Goal: Task Accomplishment & Management: Manage account settings

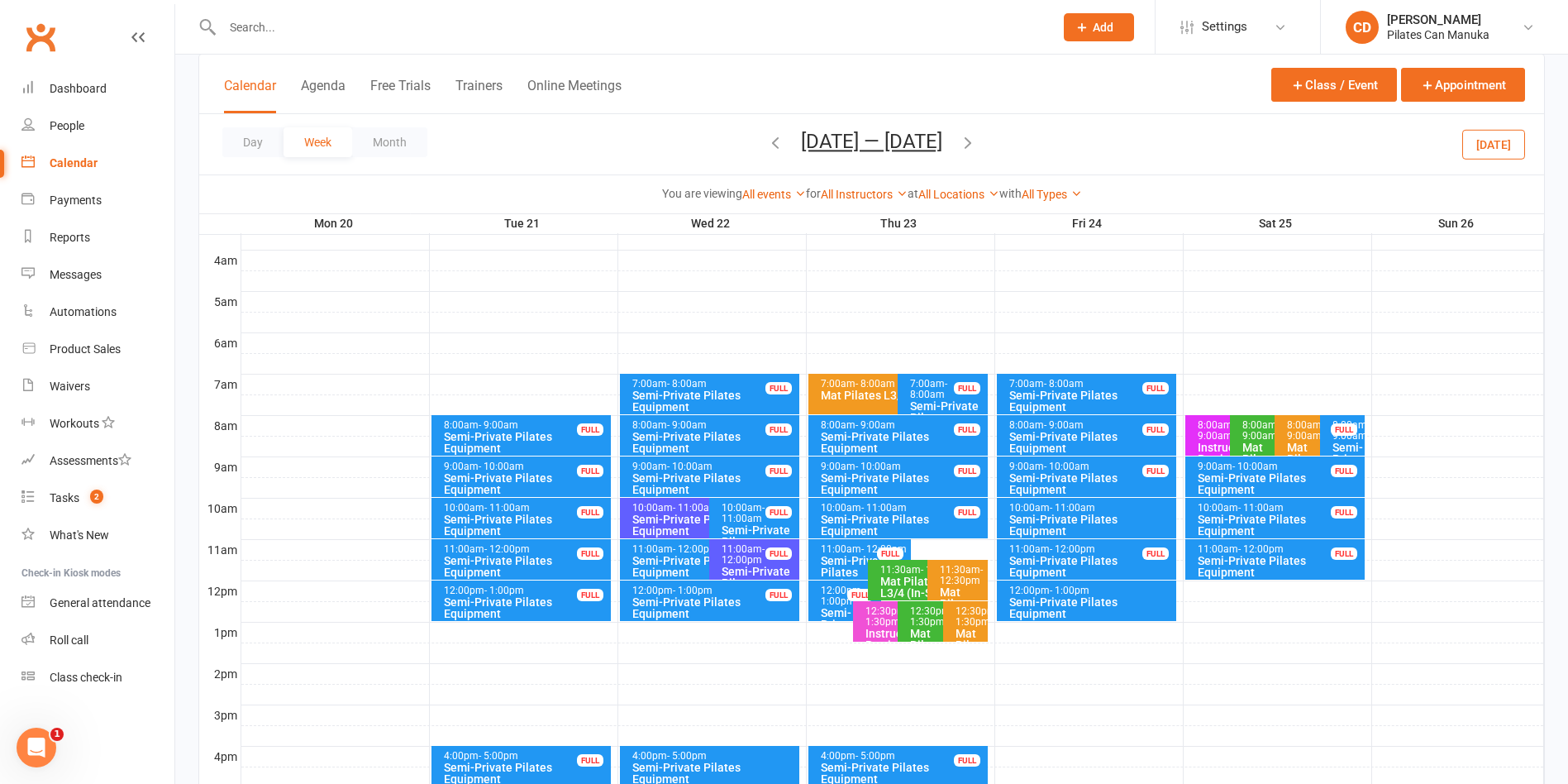
scroll to position [248, 0]
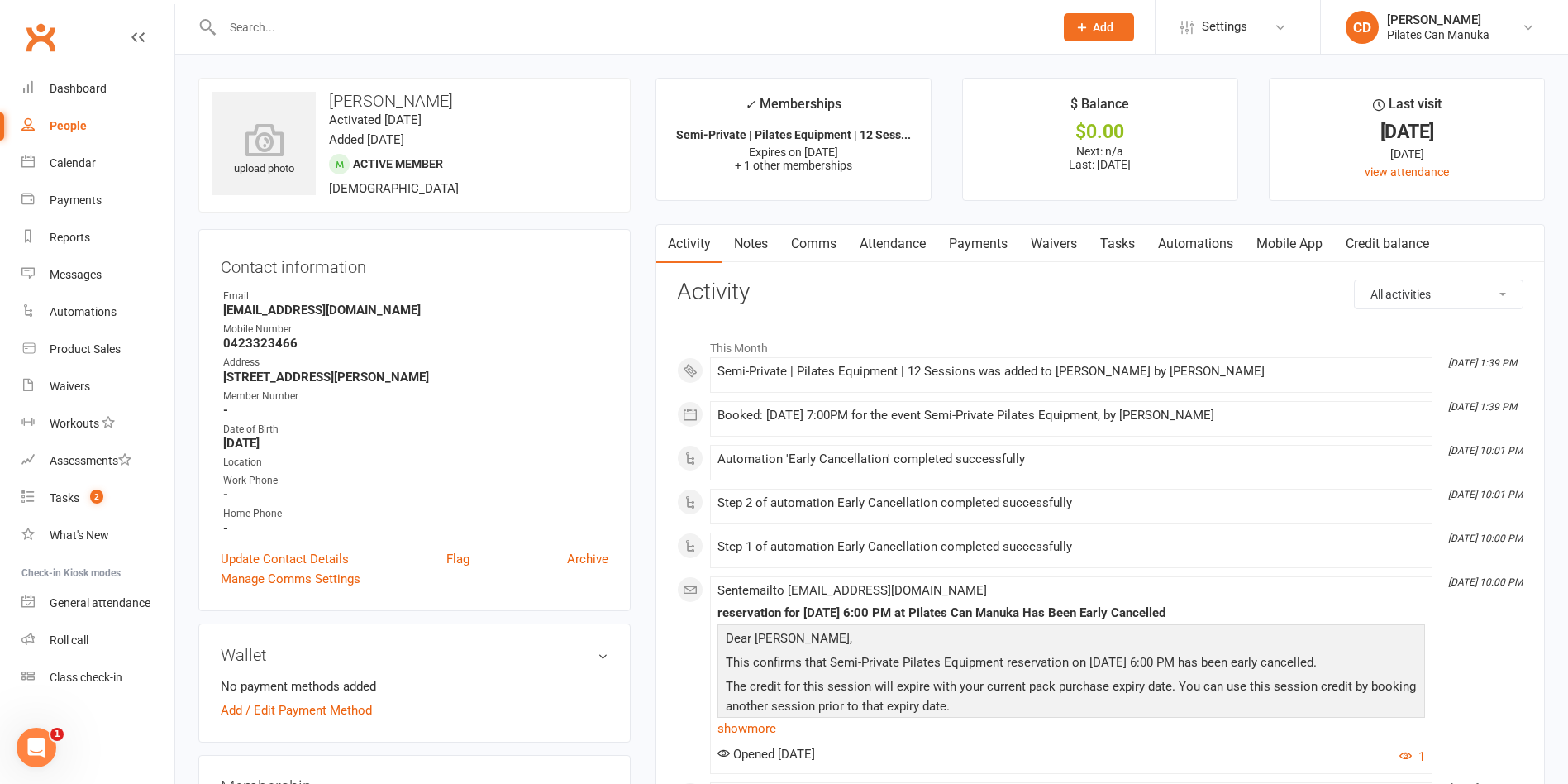
click at [289, 25] on input "text" at bounding box center [629, 26] width 825 height 23
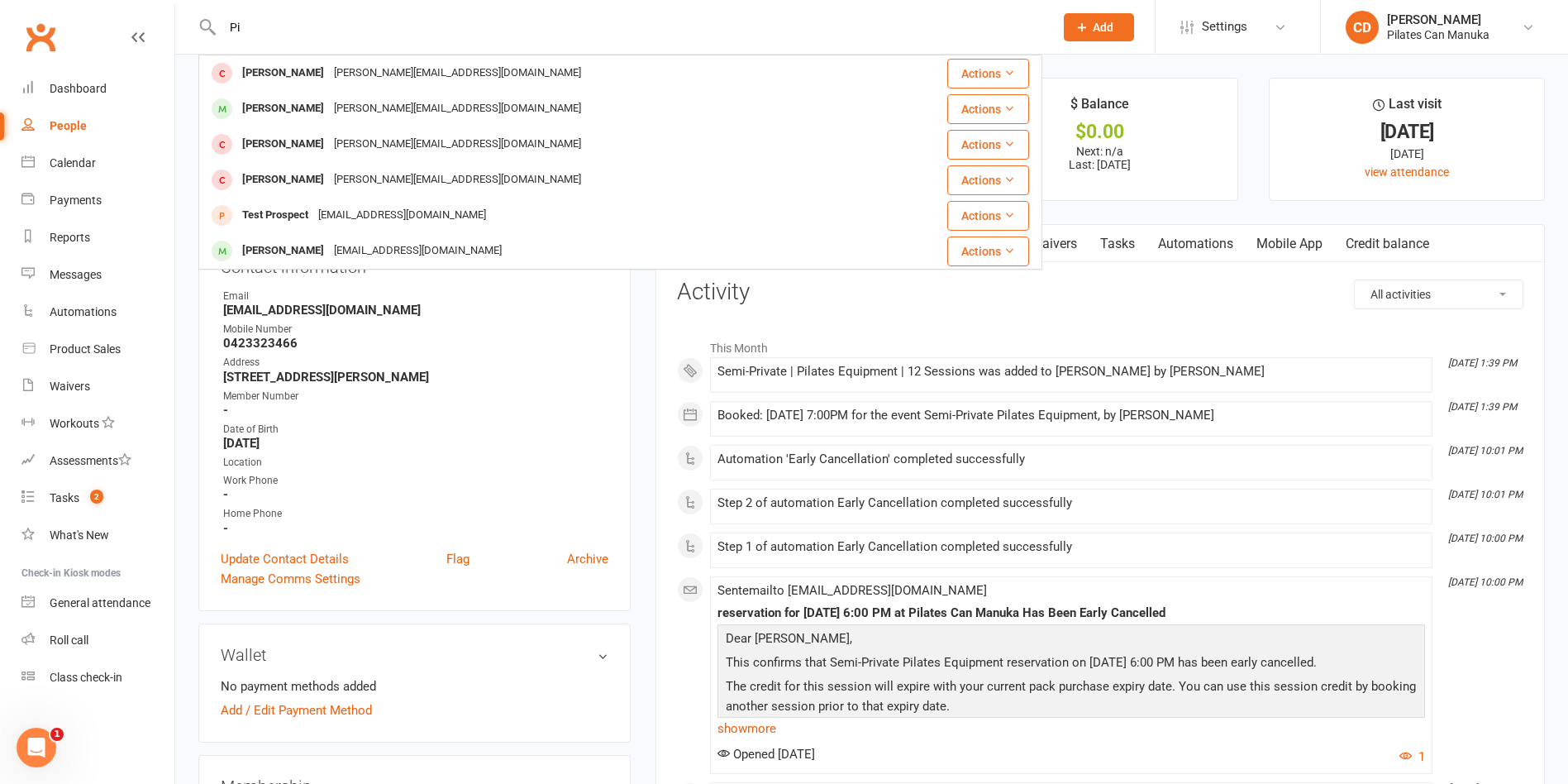
type input "P"
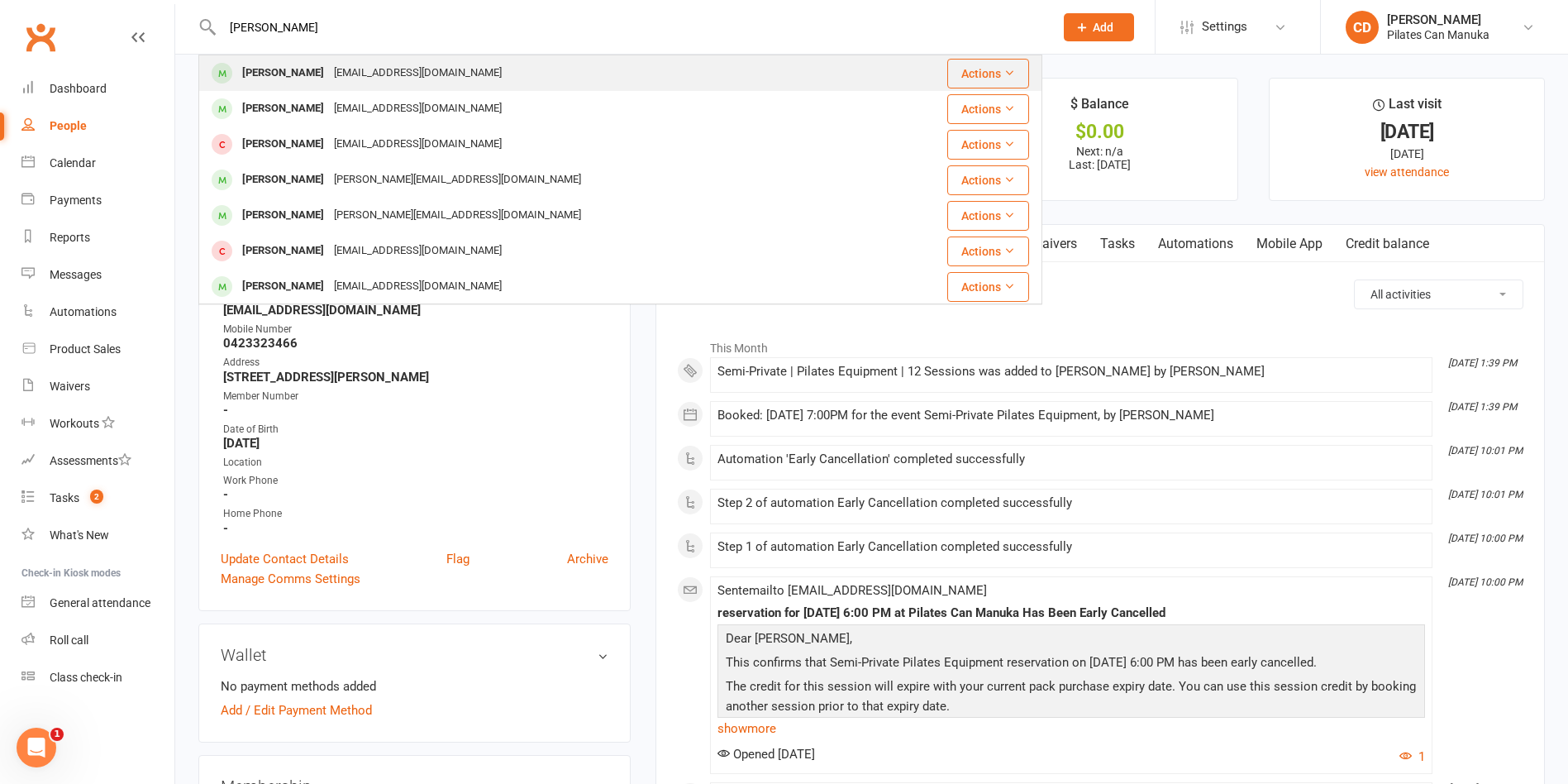
type input "[PERSON_NAME]"
click at [329, 69] on div "[EMAIL_ADDRESS][DOMAIN_NAME]" at bounding box center [417, 73] width 177 height 24
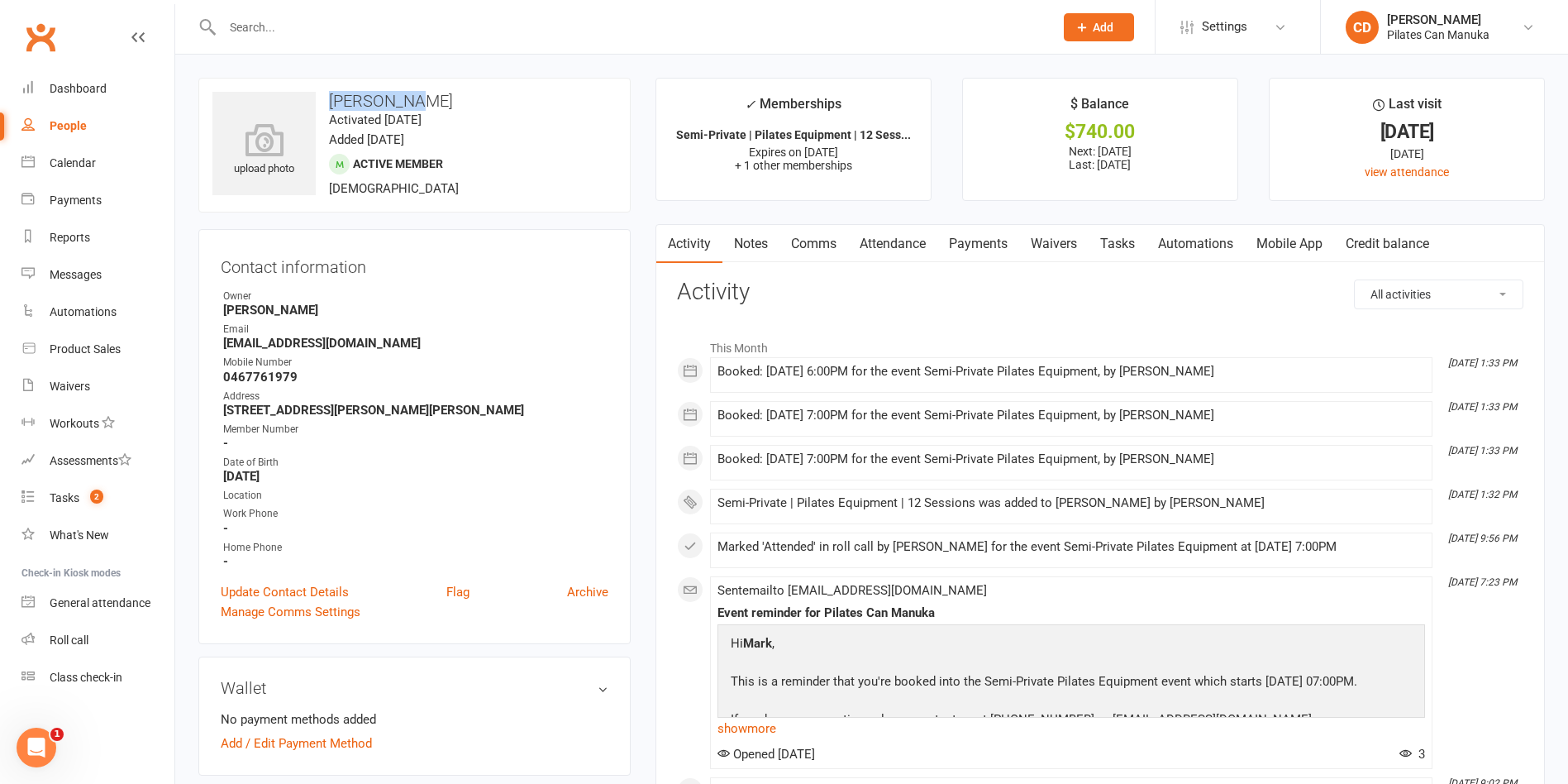
drag, startPoint x: 408, startPoint y: 95, endPoint x: 323, endPoint y: 95, distance: 85.0
click at [323, 95] on h3 "[PERSON_NAME]" at bounding box center [415, 101] width 404 height 18
copy h3 "[PERSON_NAME]"
drag, startPoint x: 355, startPoint y: 347, endPoint x: 213, endPoint y: 344, distance: 142.0
click at [213, 344] on div "Contact information Owner [PERSON_NAME] Email [EMAIL_ADDRESS][DOMAIN_NAME] Mobi…" at bounding box center [414, 437] width 432 height 415
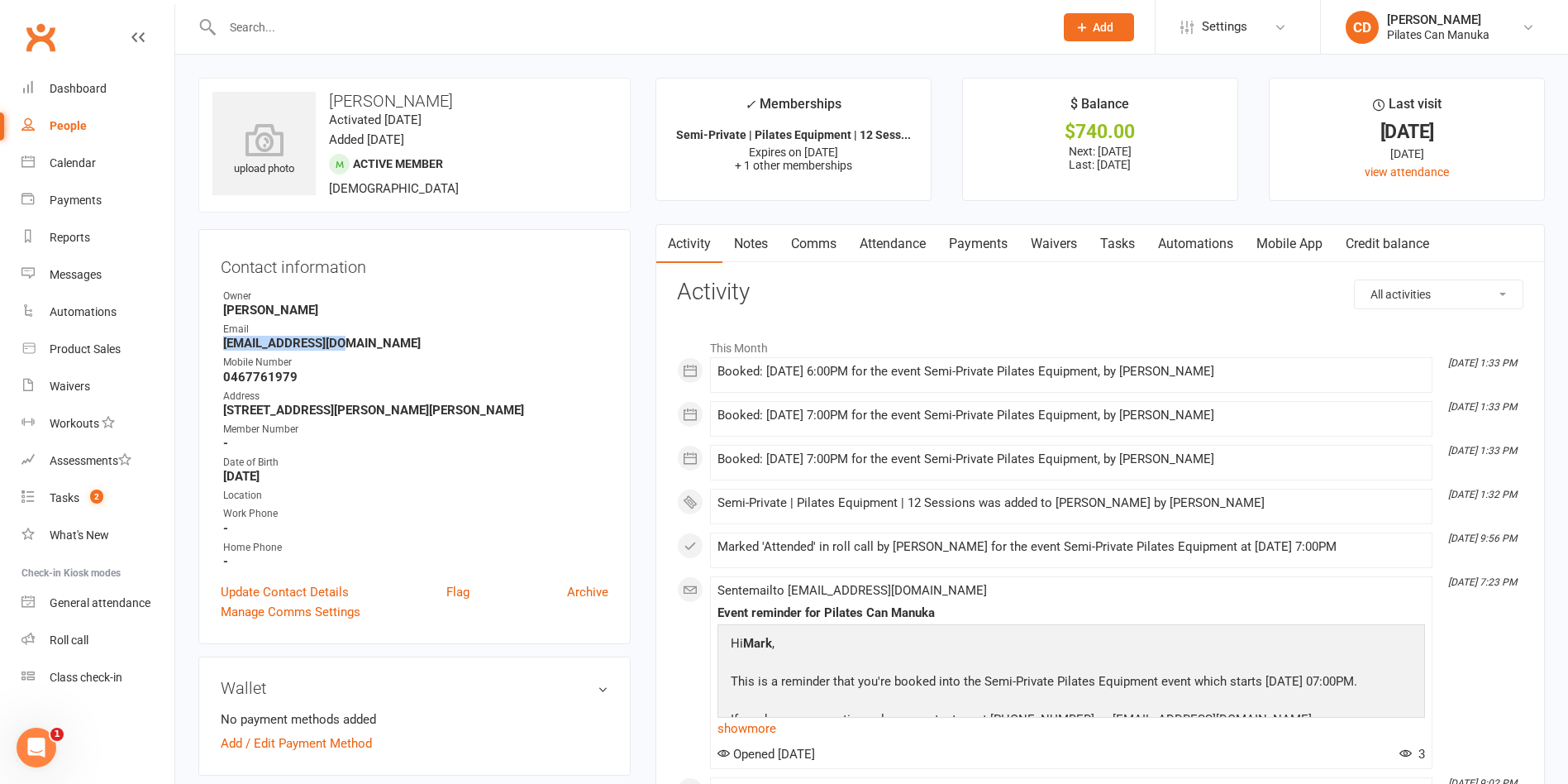
copy strong "[EMAIL_ADDRESS][DOMAIN_NAME]"
click at [983, 246] on link "Payments" at bounding box center [979, 244] width 82 height 38
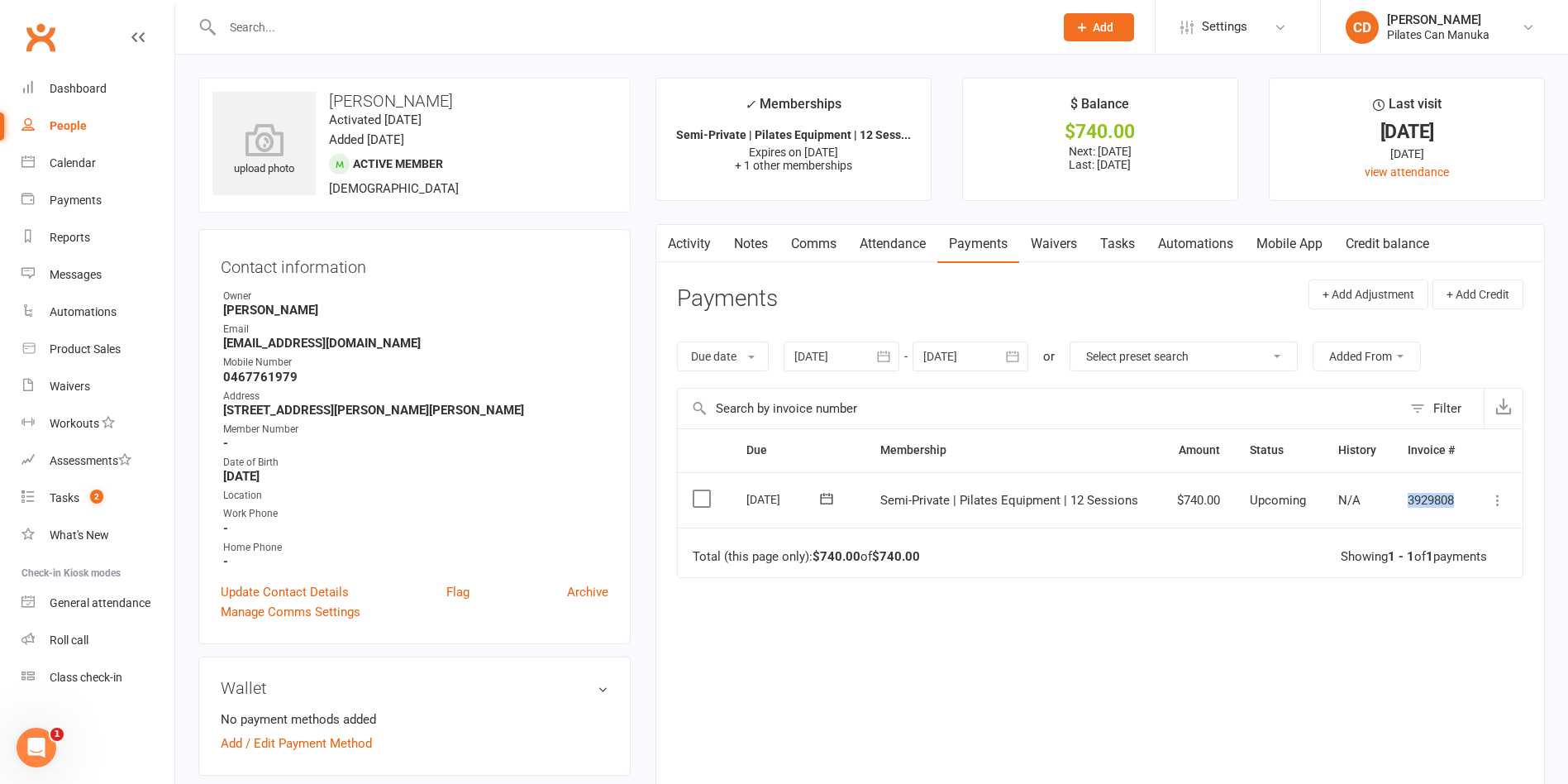
drag, startPoint x: 1463, startPoint y: 498, endPoint x: 1406, endPoint y: 491, distance: 57.4
click at [1406, 491] on td "3929808" at bounding box center [1432, 500] width 78 height 56
copy td "3929808"
drag, startPoint x: 365, startPoint y: 337, endPoint x: 222, endPoint y: 342, distance: 143.1
click at [222, 342] on li "Email [EMAIL_ADDRESS][DOMAIN_NAME]" at bounding box center [415, 337] width 387 height 29
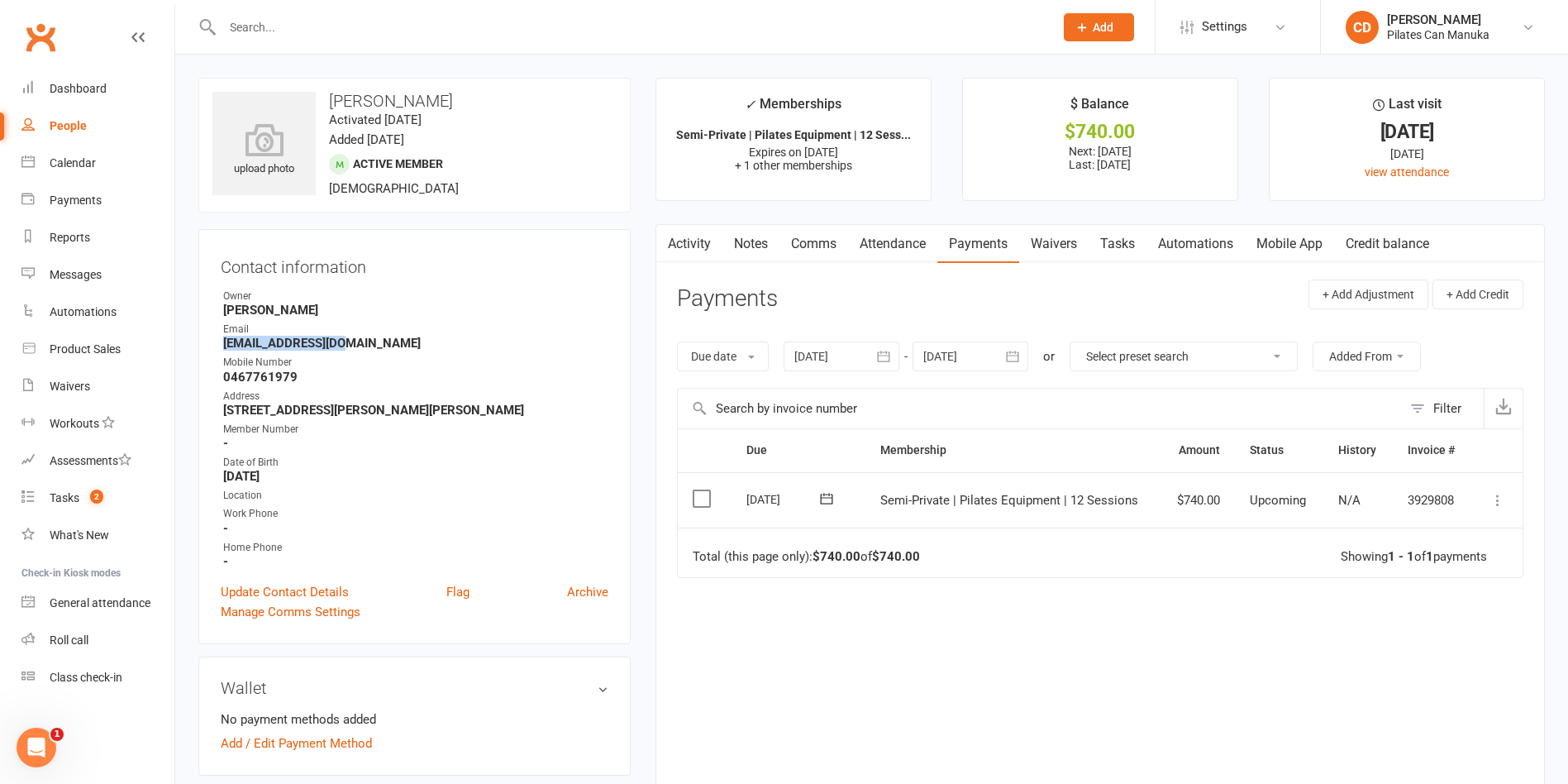
copy strong "[EMAIL_ADDRESS][DOMAIN_NAME]"
click at [759, 238] on link "Notes" at bounding box center [750, 244] width 57 height 38
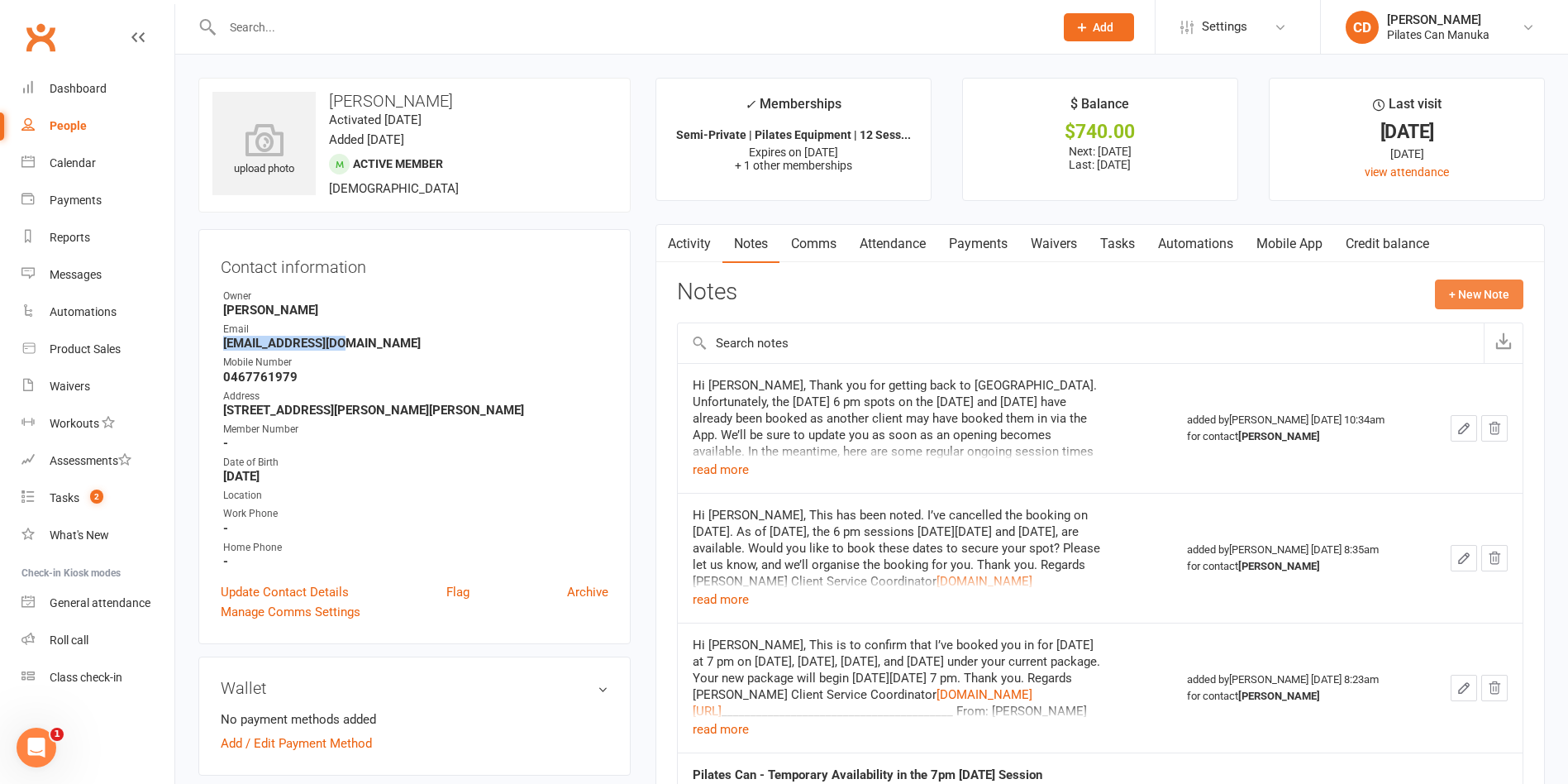
click at [1464, 286] on button "+ New Note" at bounding box center [1479, 294] width 88 height 30
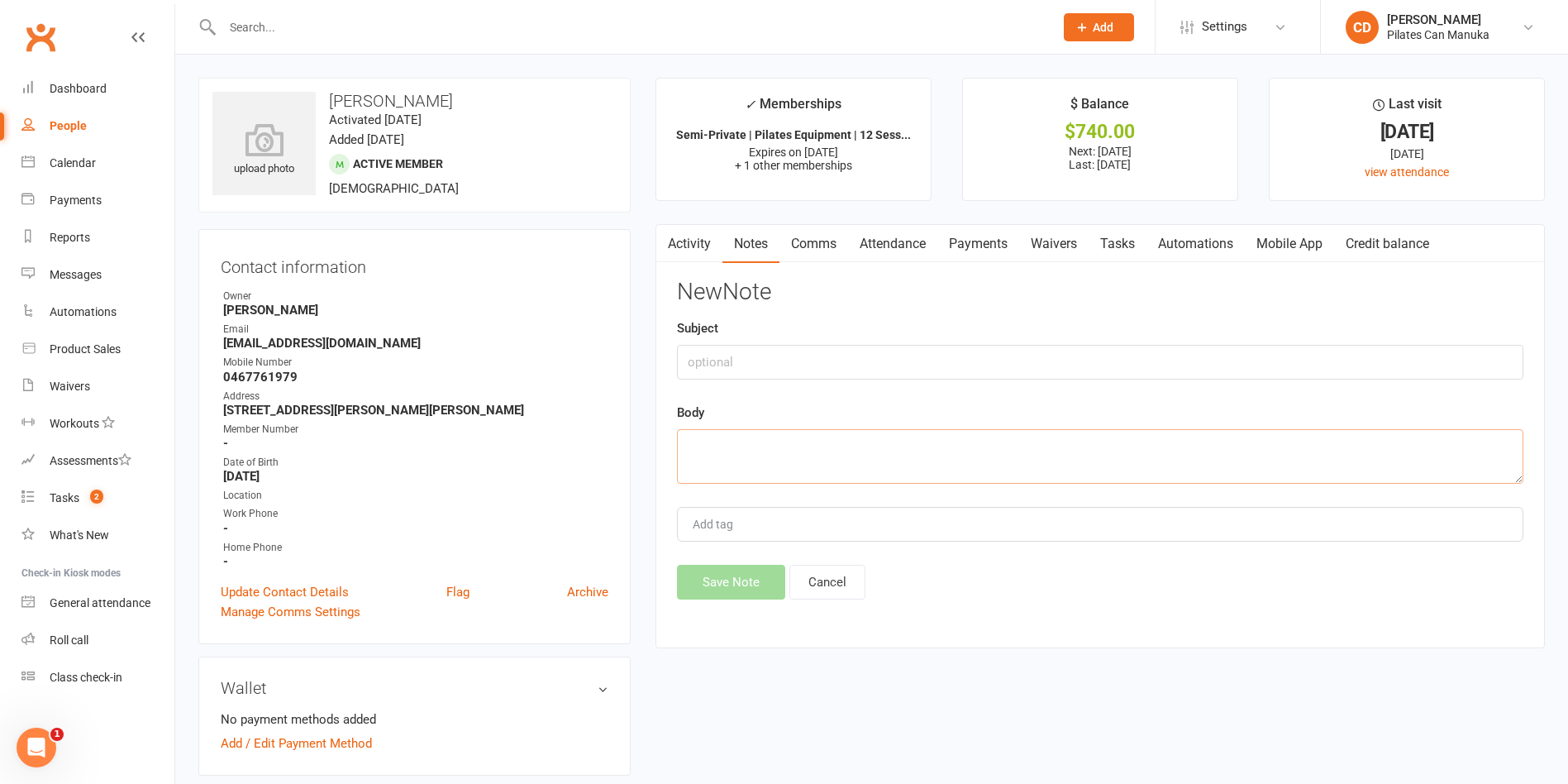
click at [830, 465] on textarea at bounding box center [1100, 457] width 847 height 55
paste textarea "Lo Ipsu, D sita cons adipi elits doe temp, inc utl’et dolo magnaali enim Admini…"
type textarea "Lo Ipsu, D sita cons adipi elits doe temp, inc utl’et dolo magnaali enim Admini…"
click at [771, 367] on input "text" at bounding box center [1100, 362] width 847 height 35
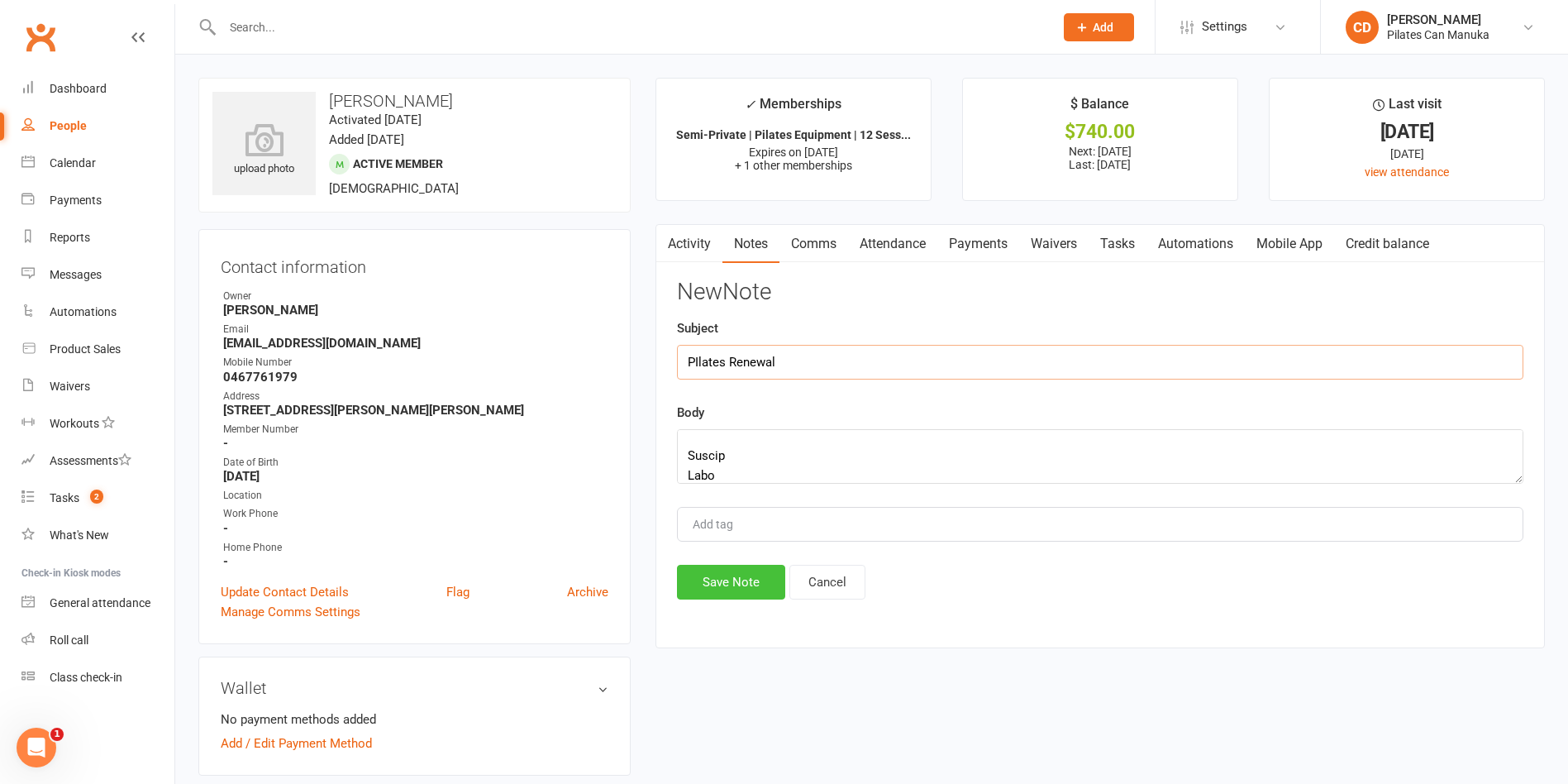
type input "PIlates Renewal"
click at [731, 576] on button "Save Note" at bounding box center [730, 582] width 108 height 35
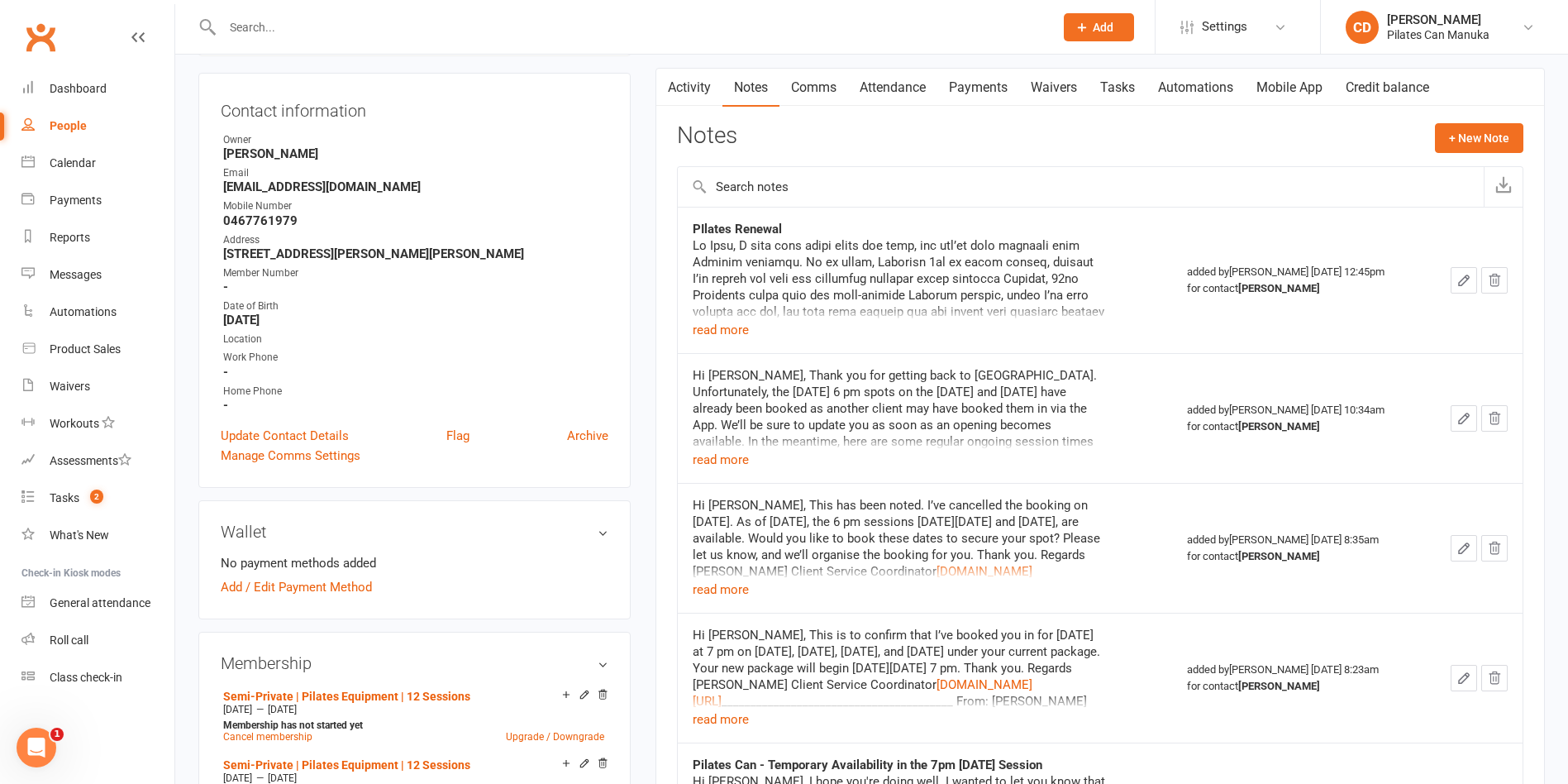
scroll to position [0, 0]
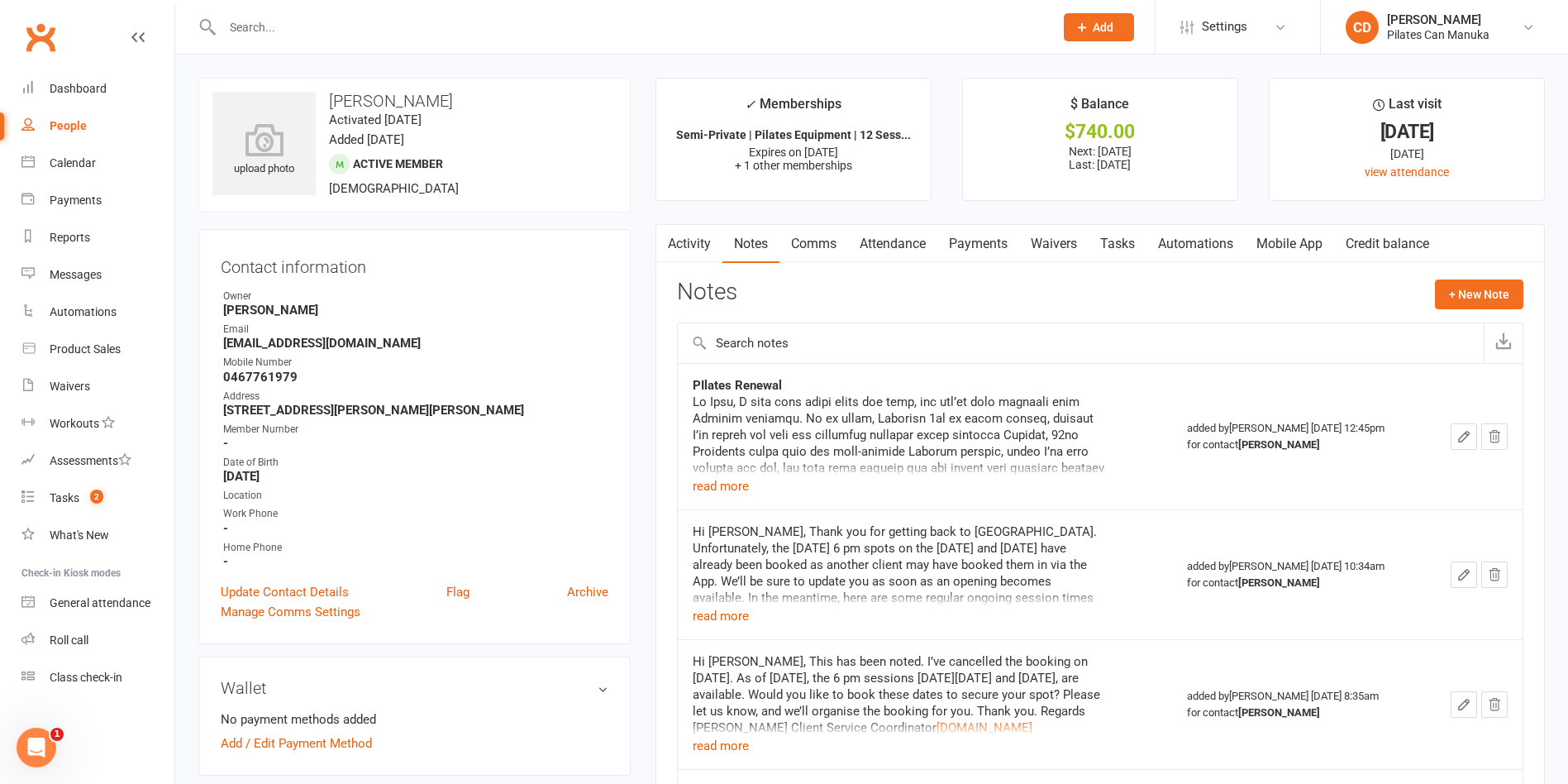
click at [1123, 246] on link "Tasks" at bounding box center [1118, 244] width 58 height 38
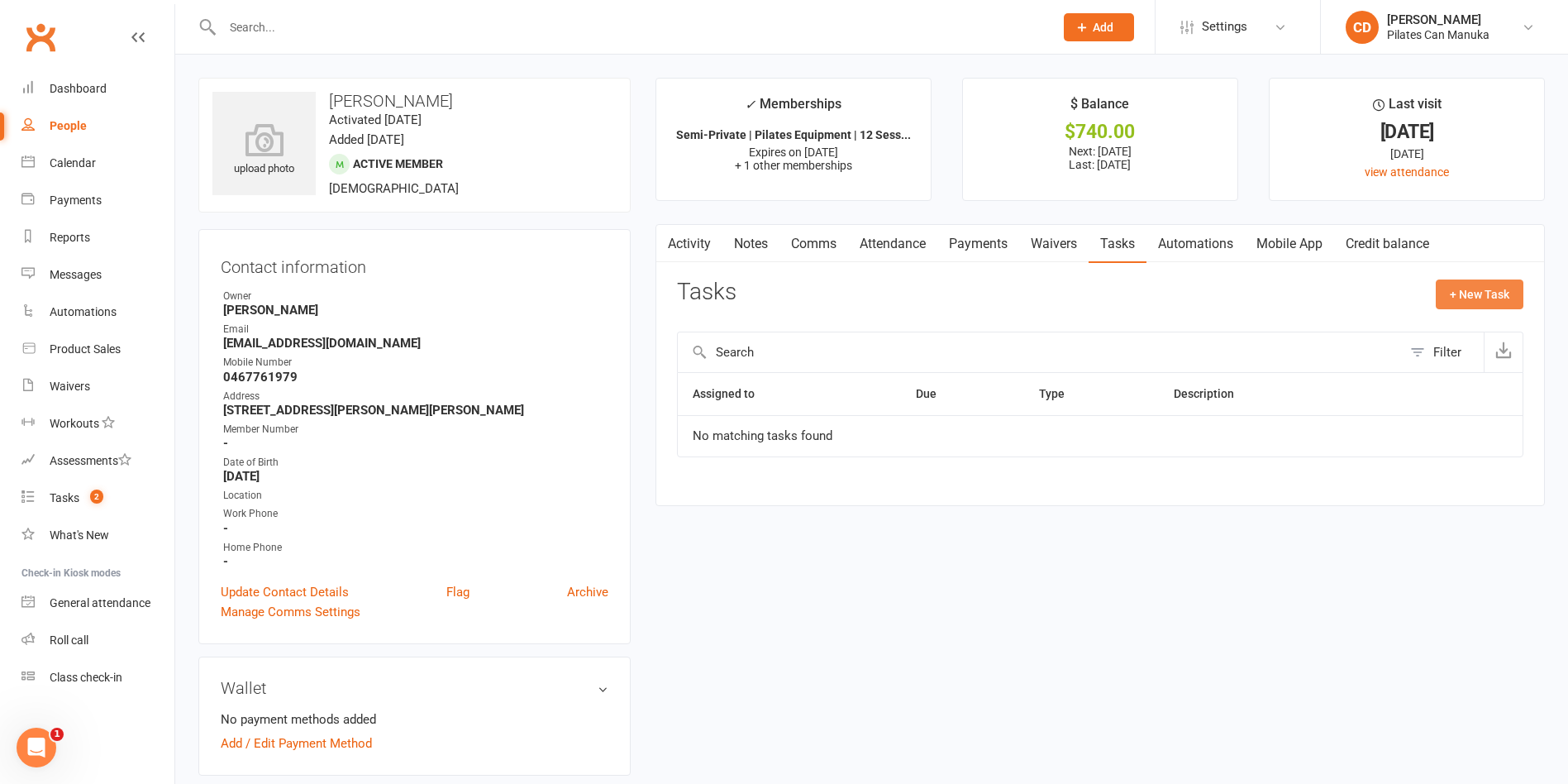
click at [1483, 298] on button "+ New Task" at bounding box center [1480, 294] width 87 height 30
select select "49925"
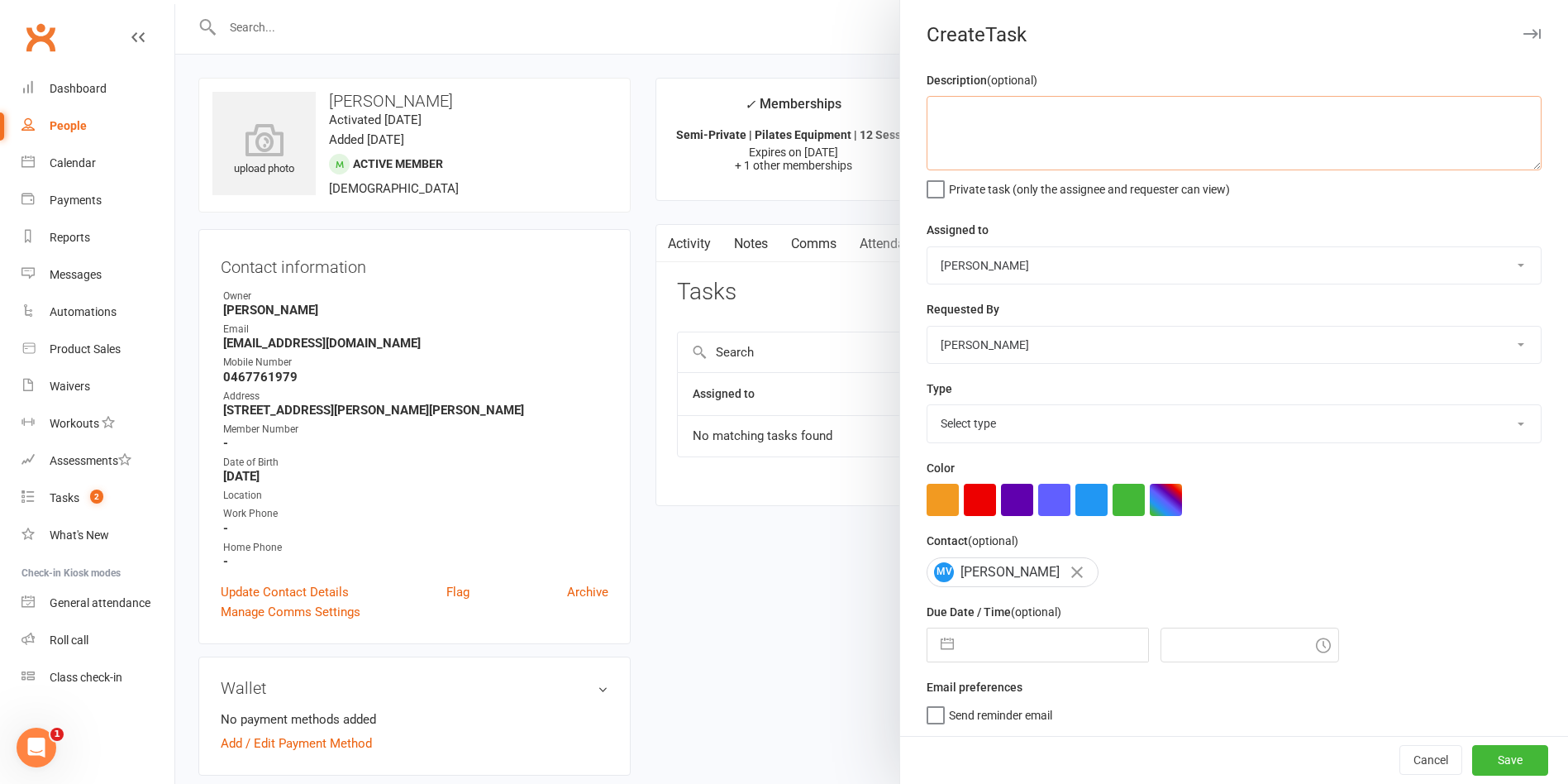
click at [1066, 150] on textarea at bounding box center [1234, 133] width 615 height 75
type textarea "Check renewal"
click at [1016, 422] on select "Select type Available sessions for continuing semis Bulk session change Catch-u…" at bounding box center [1234, 423] width 613 height 36
select select "29081"
click at [928, 408] on select "Select type Available sessions for continuing semis Bulk session change Catch-u…" at bounding box center [1234, 423] width 613 height 36
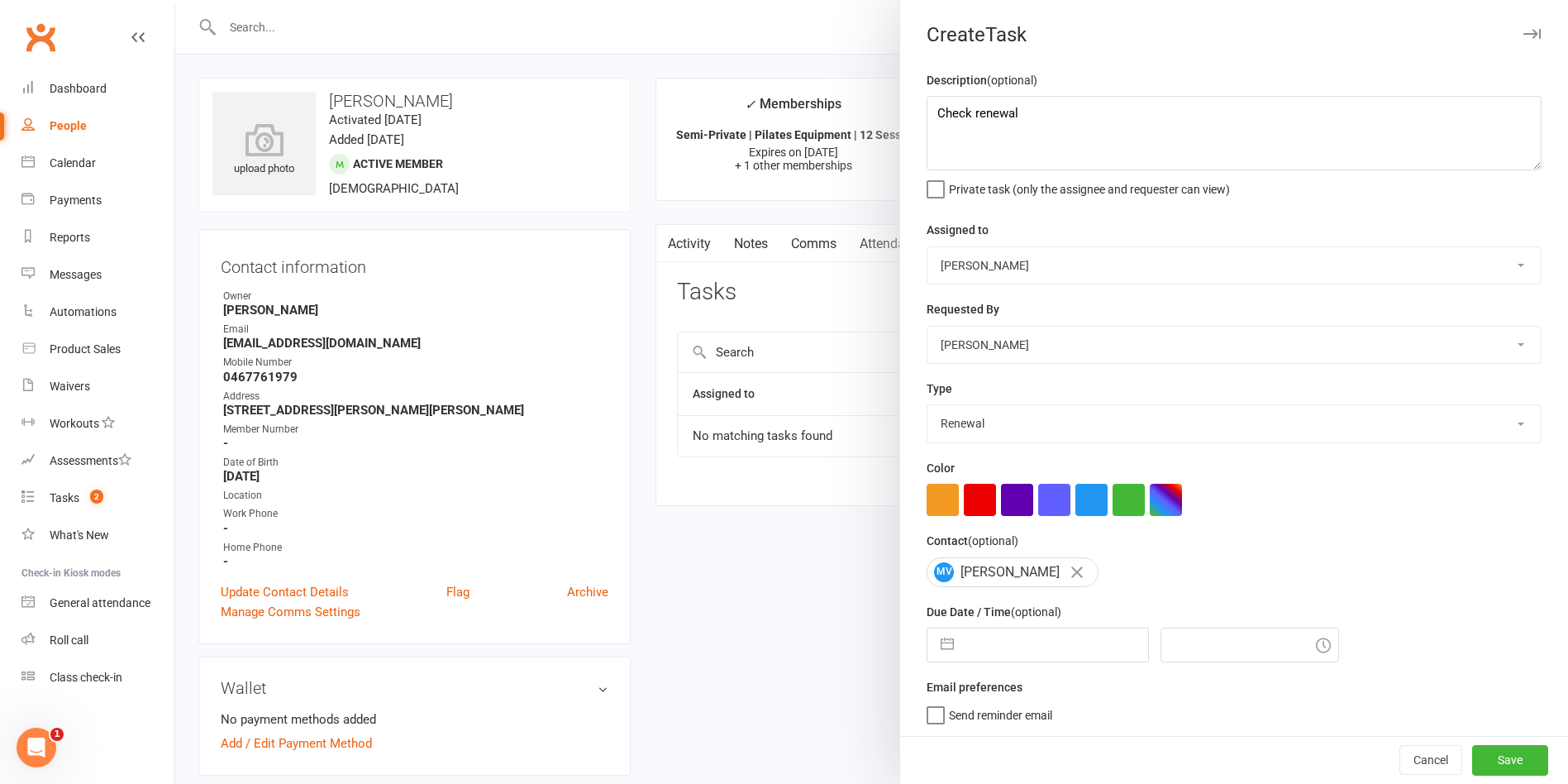
click at [1064, 642] on input "text" at bounding box center [1055, 645] width 186 height 33
select select "7"
select select "2025"
select select "8"
select select "2025"
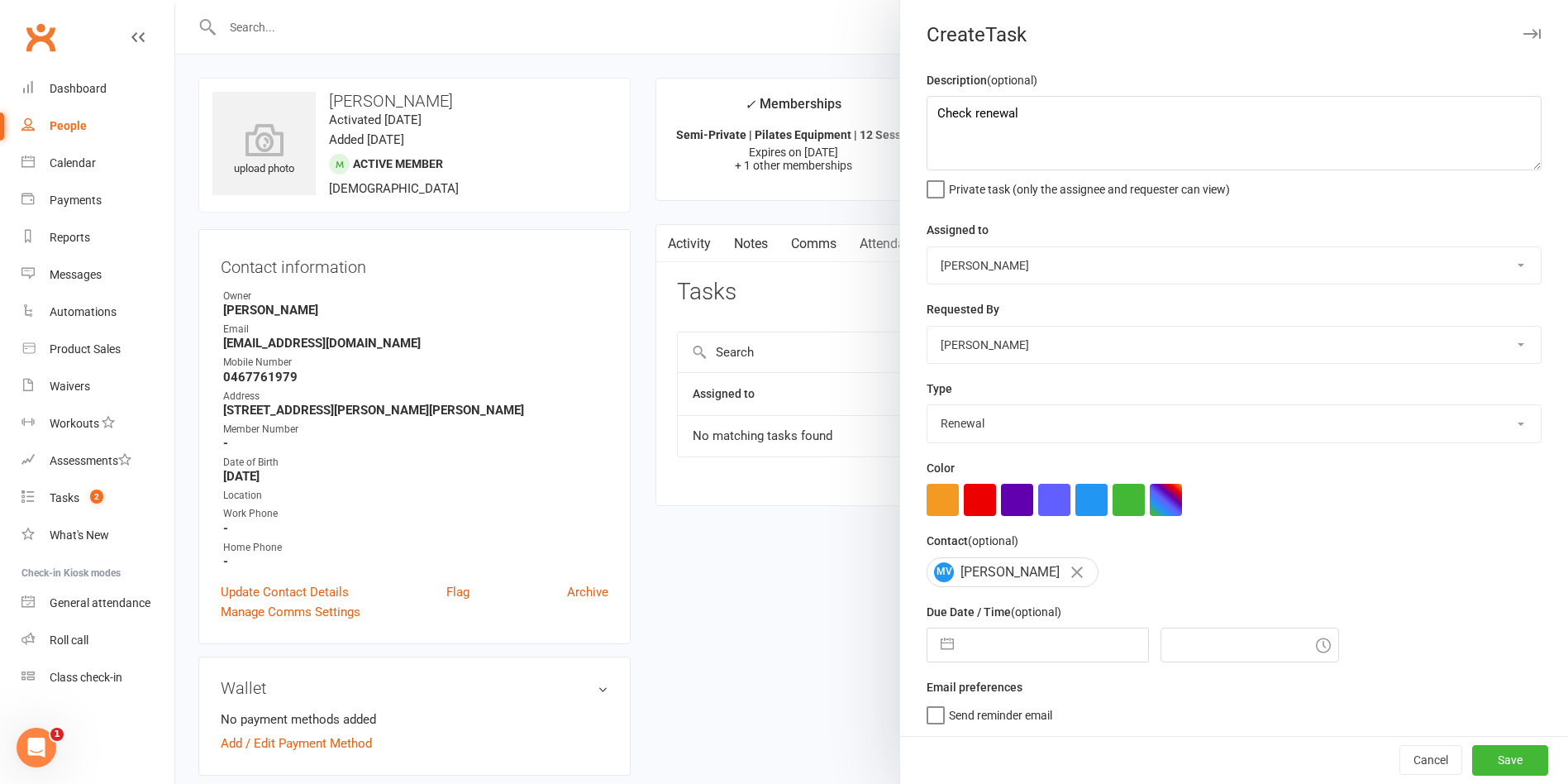
select select "9"
select select "2025"
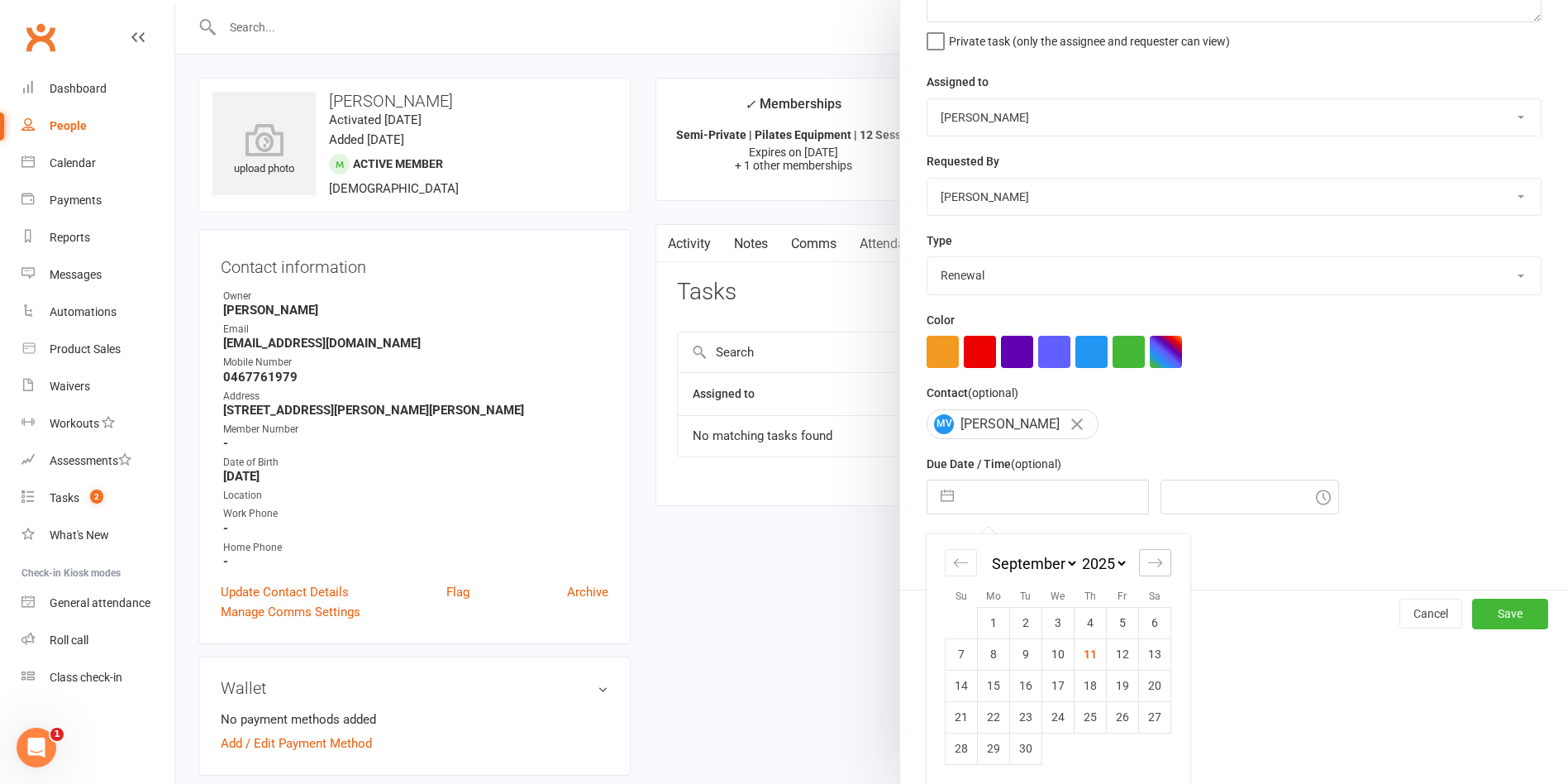
click at [1161, 567] on div "Move forward to switch to the next month." at bounding box center [1154, 562] width 32 height 27
select select "10"
select select "2025"
click at [1148, 566] on icon "Move forward to switch to the next month." at bounding box center [1155, 562] width 15 height 15
select select "11"
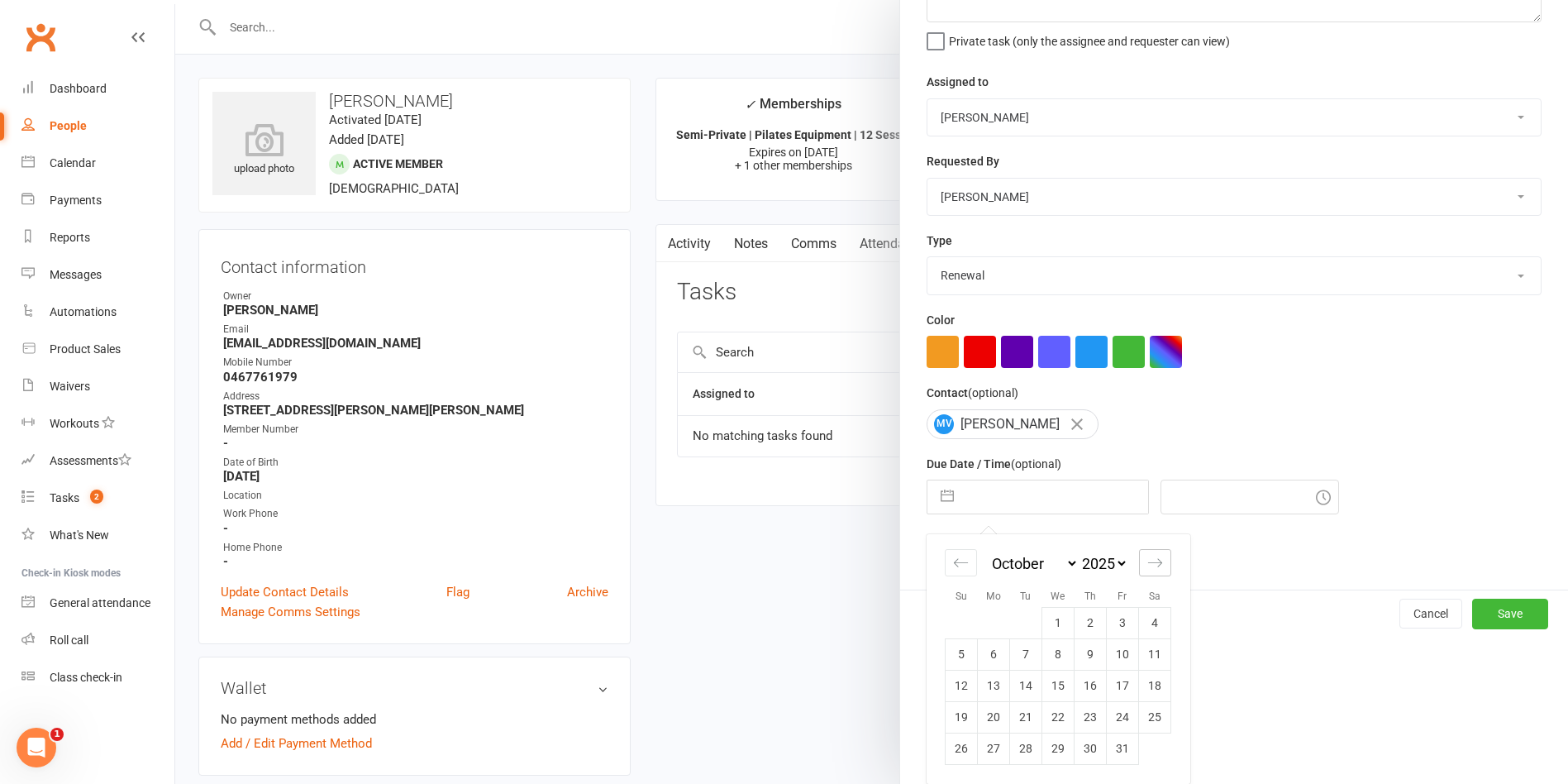
select select "2025"
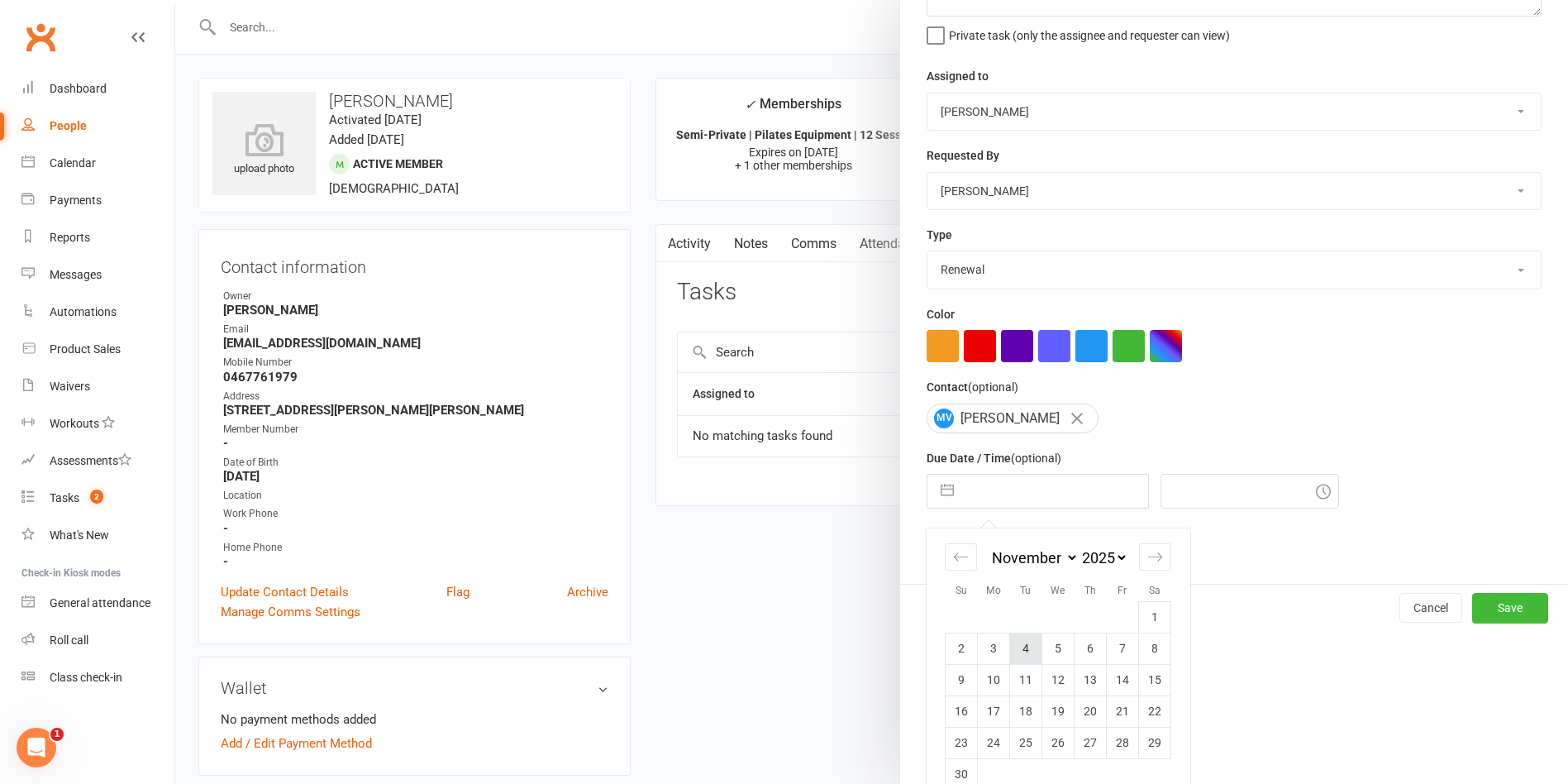
click at [1020, 651] on td "4" at bounding box center [1026, 648] width 32 height 32
type input "[DATE]"
type input "12:45pm"
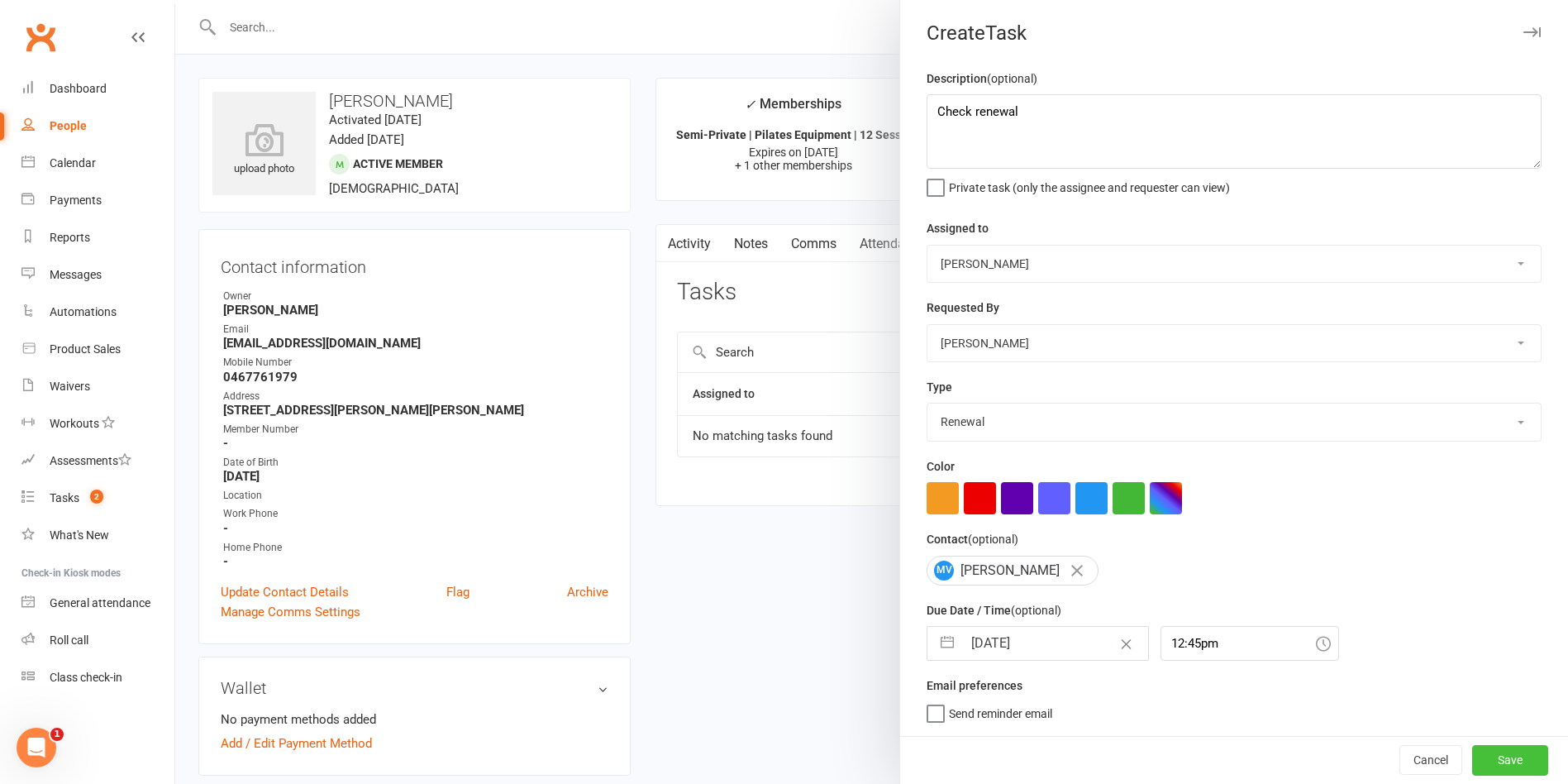
click at [1474, 756] on button "Save" at bounding box center [1511, 759] width 76 height 30
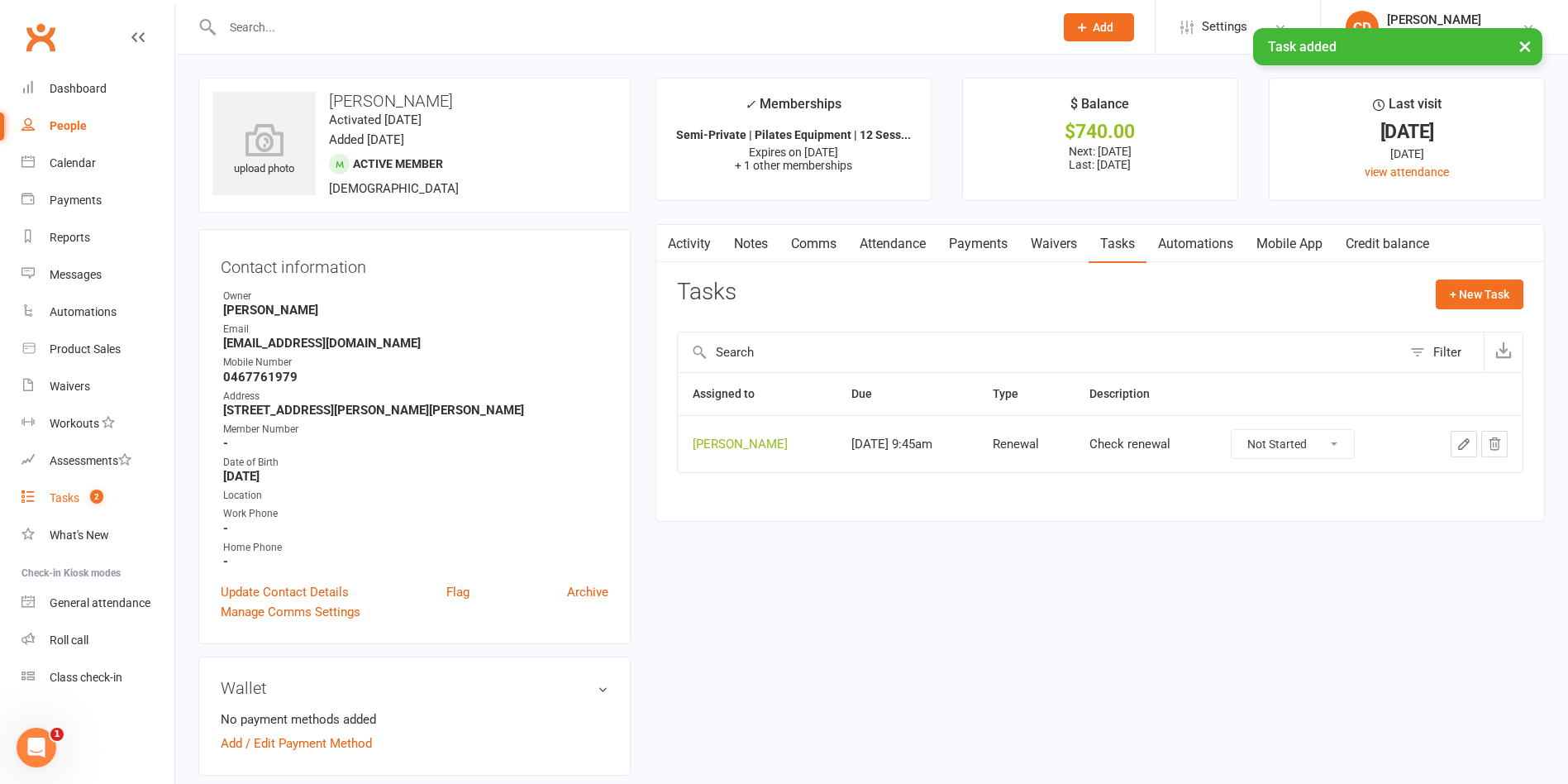
click at [95, 497] on span "2" at bounding box center [96, 496] width 14 height 14
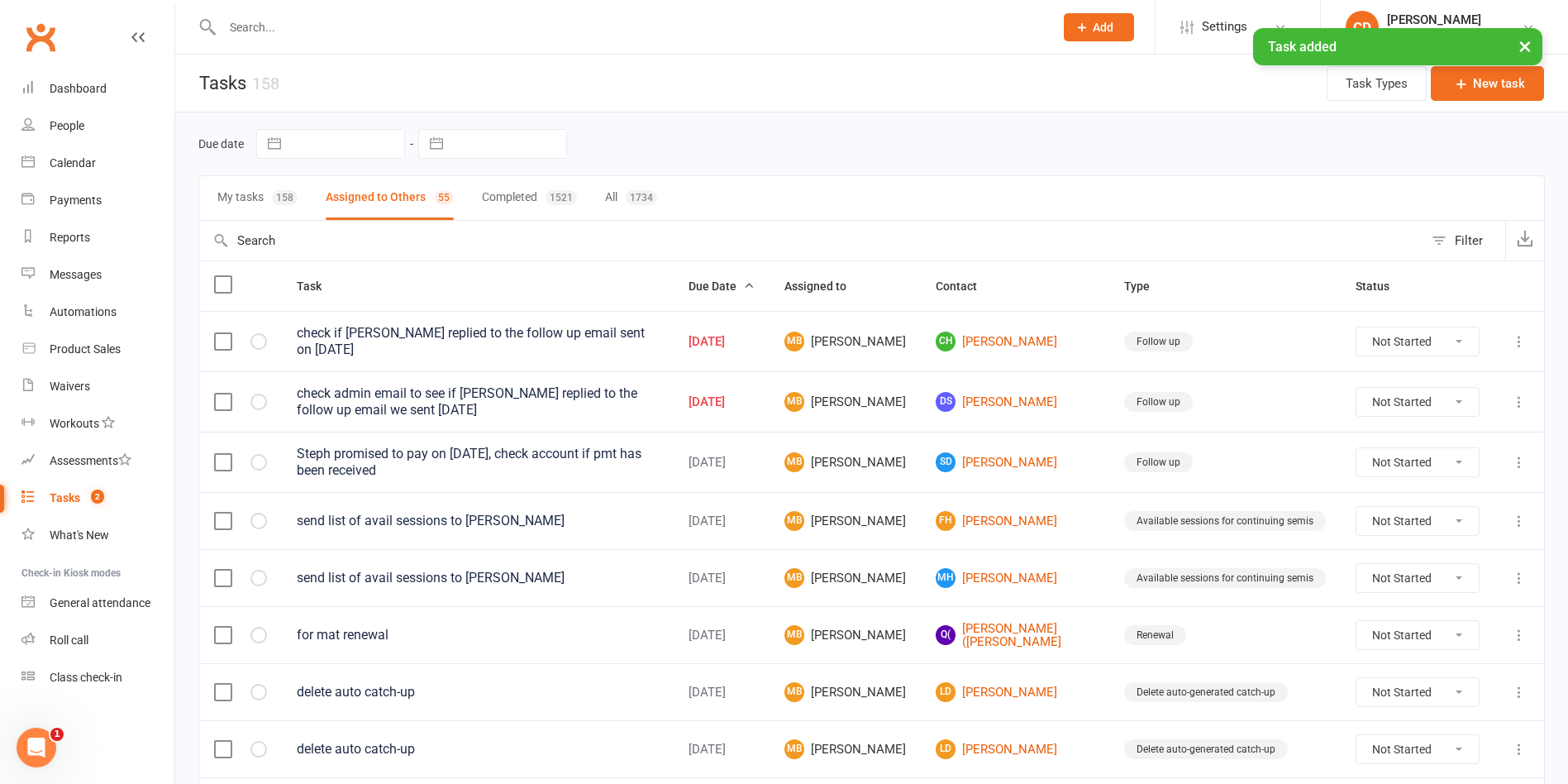
click at [227, 191] on button "My tasks 158" at bounding box center [257, 198] width 80 height 44
